Goal: Task Accomplishment & Management: Complete application form

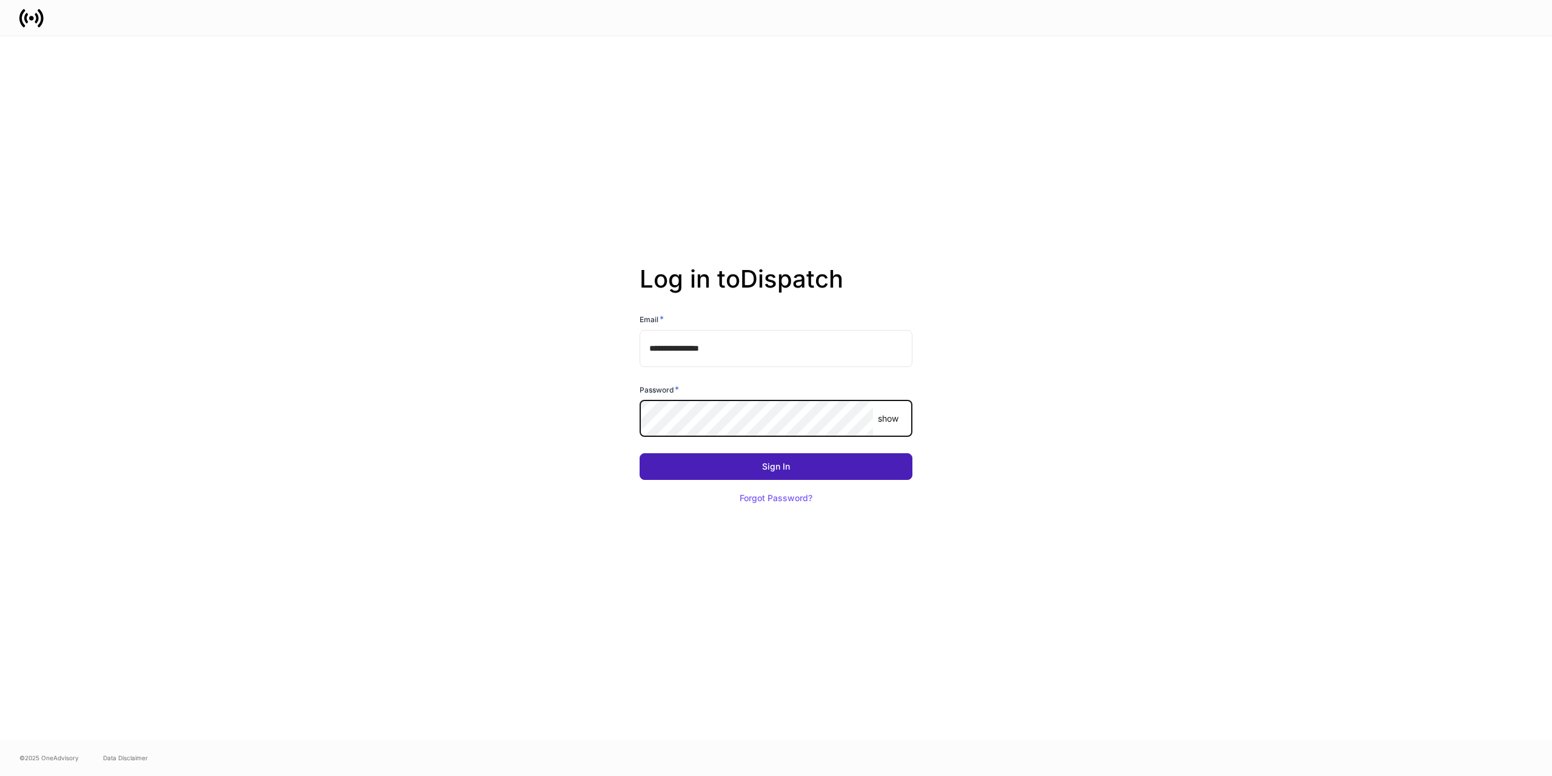
click at [848, 461] on button "Sign In" at bounding box center [776, 466] width 273 height 27
